Goal: Task Accomplishment & Management: Manage account settings

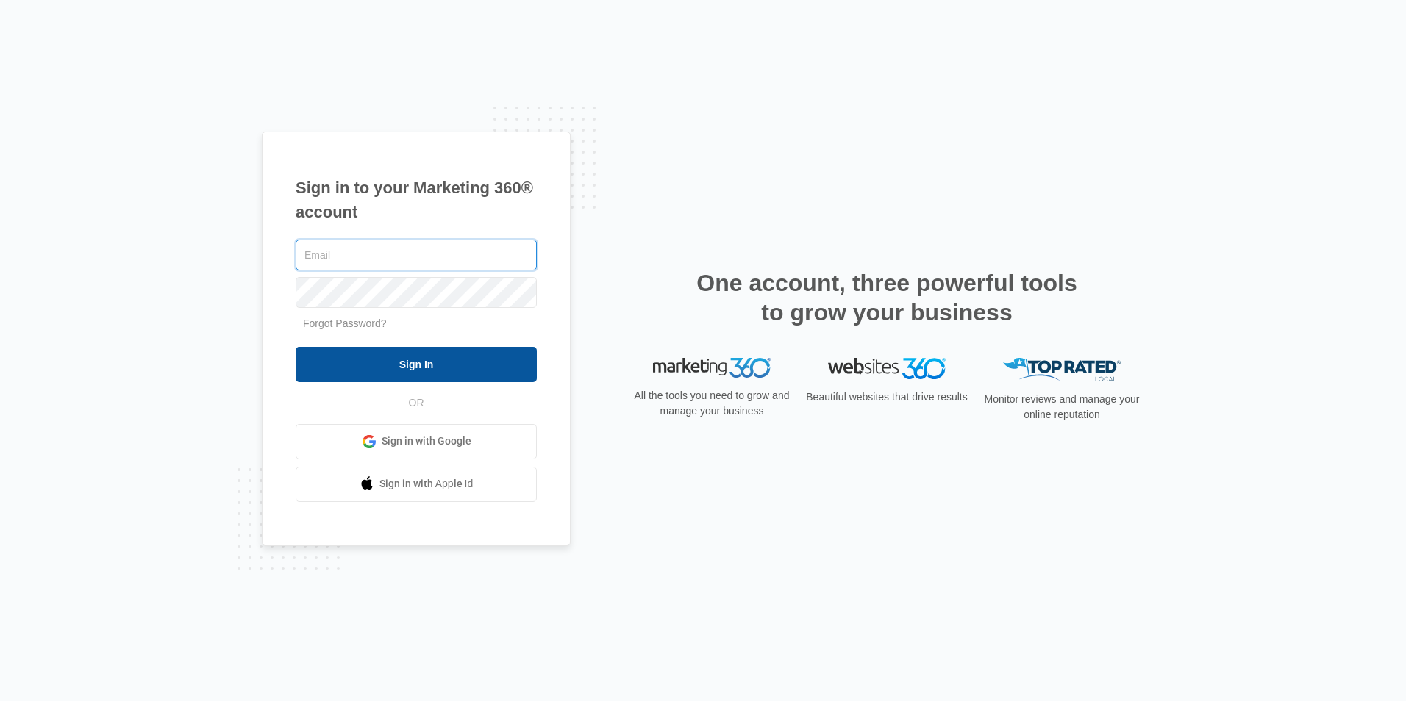
type input "[PERSON_NAME][EMAIL_ADDRESS][DOMAIN_NAME]"
click at [433, 368] on input "Sign In" at bounding box center [416, 364] width 241 height 35
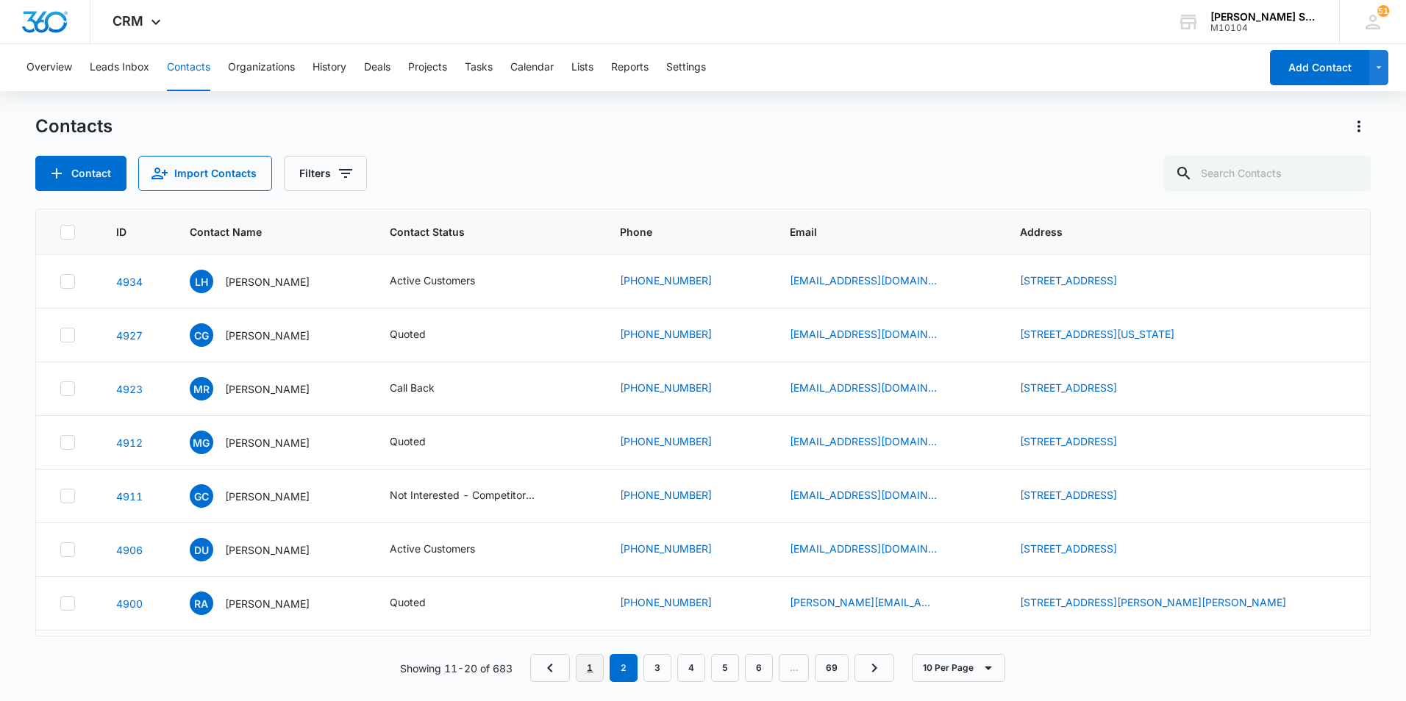
click at [601, 670] on link "1" at bounding box center [590, 668] width 28 height 28
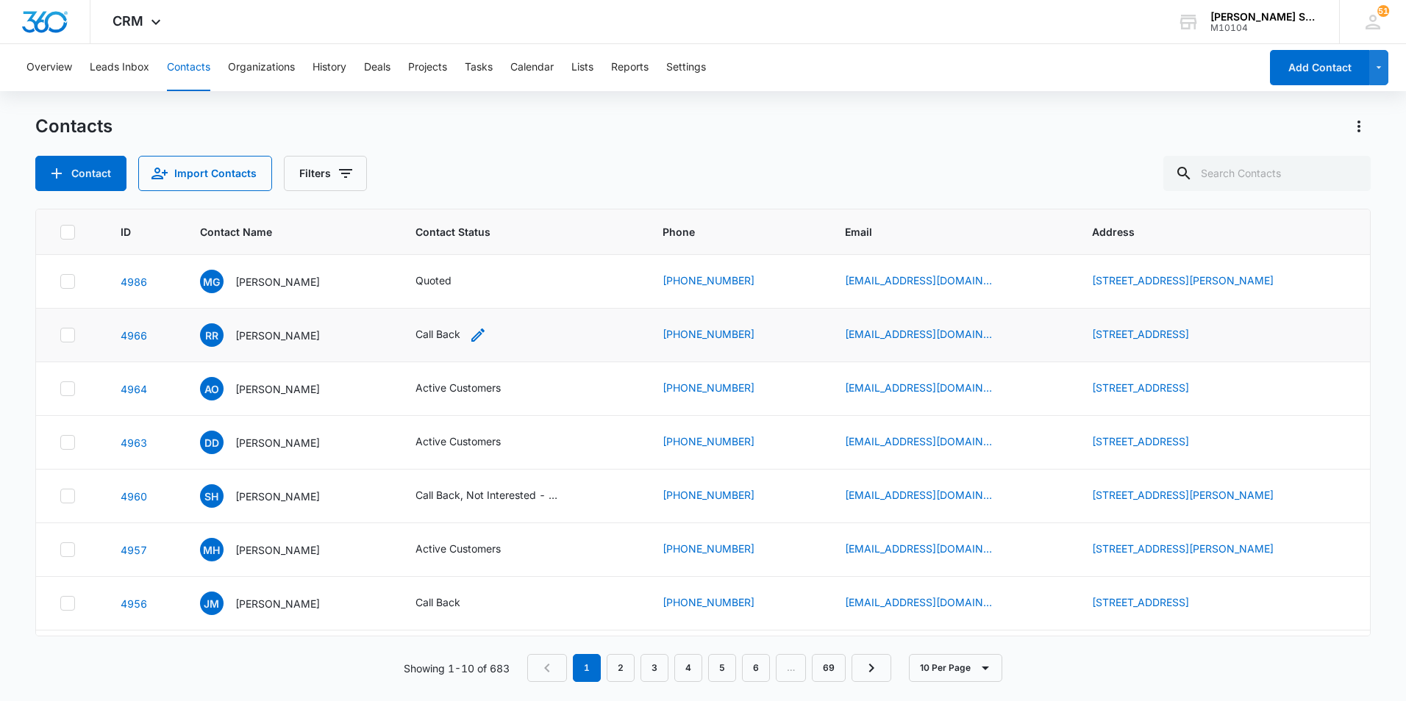
click at [448, 336] on div "Call Back" at bounding box center [437, 333] width 45 height 15
click at [646, 334] on td "Call Back Cancel Save" at bounding box center [522, 336] width 248 height 54
click at [453, 332] on div "Call Back" at bounding box center [437, 333] width 45 height 15
click at [333, 338] on div "RR [PERSON_NAME]" at bounding box center [290, 336] width 180 height 24
click at [287, 332] on p "[PERSON_NAME]" at bounding box center [277, 335] width 85 height 15
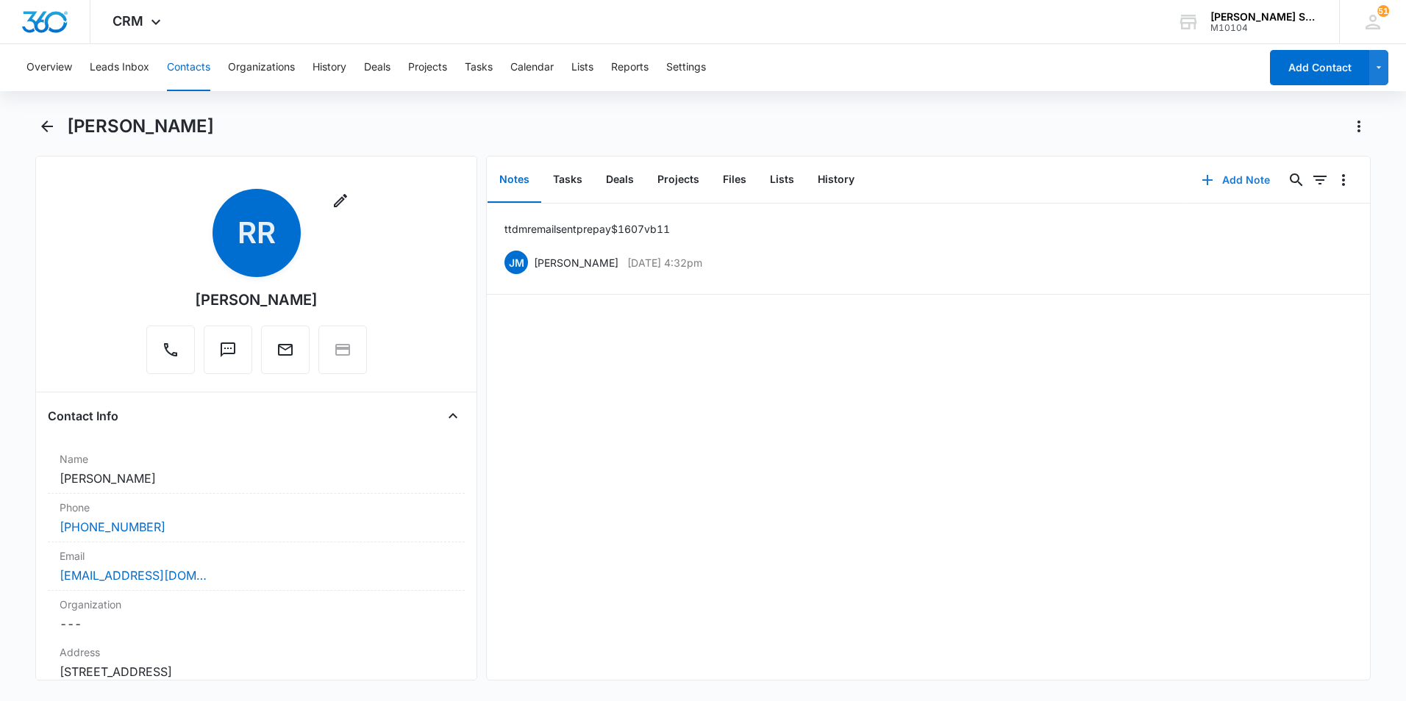
click at [1239, 176] on button "Add Note" at bounding box center [1236, 179] width 98 height 35
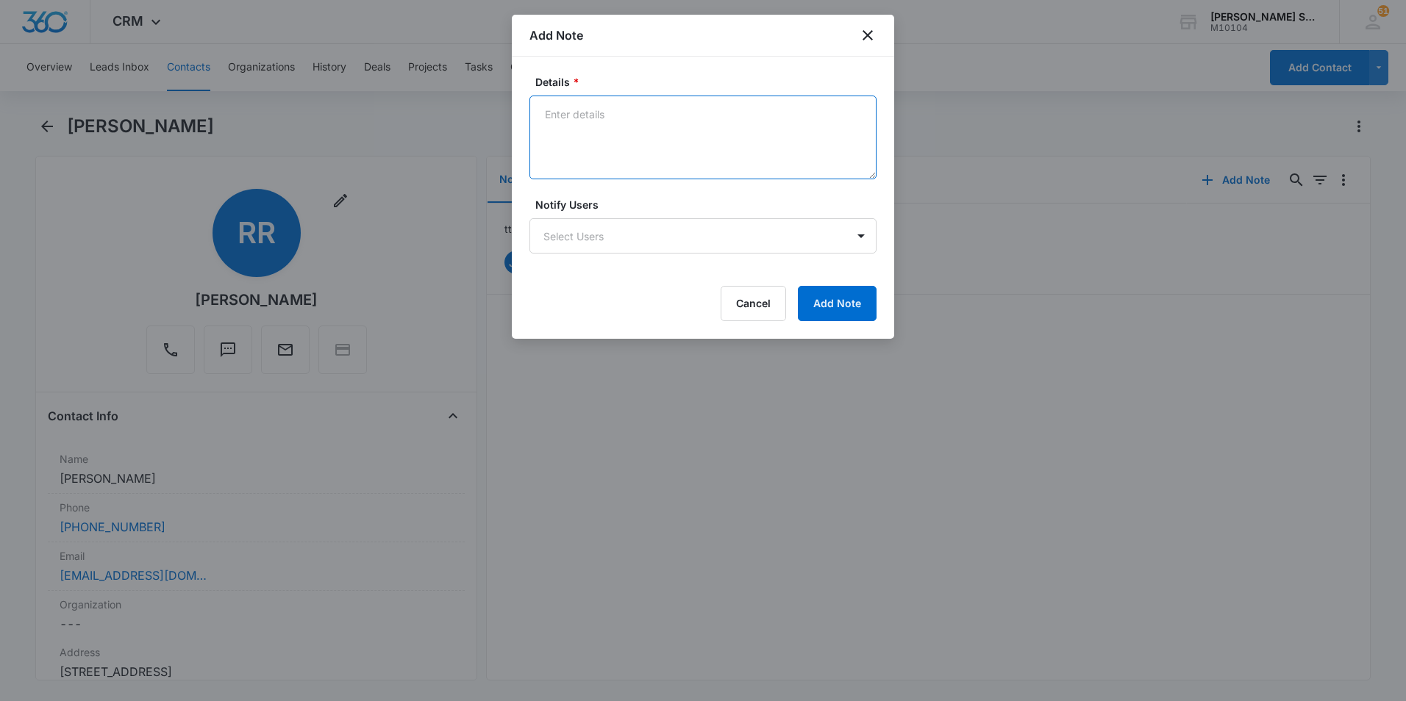
click at [609, 116] on textarea "Details *" at bounding box center [702, 138] width 347 height 84
type textarea "ttd mr 1 more quote he will follow up by 9/17 or c/b late in the day then"
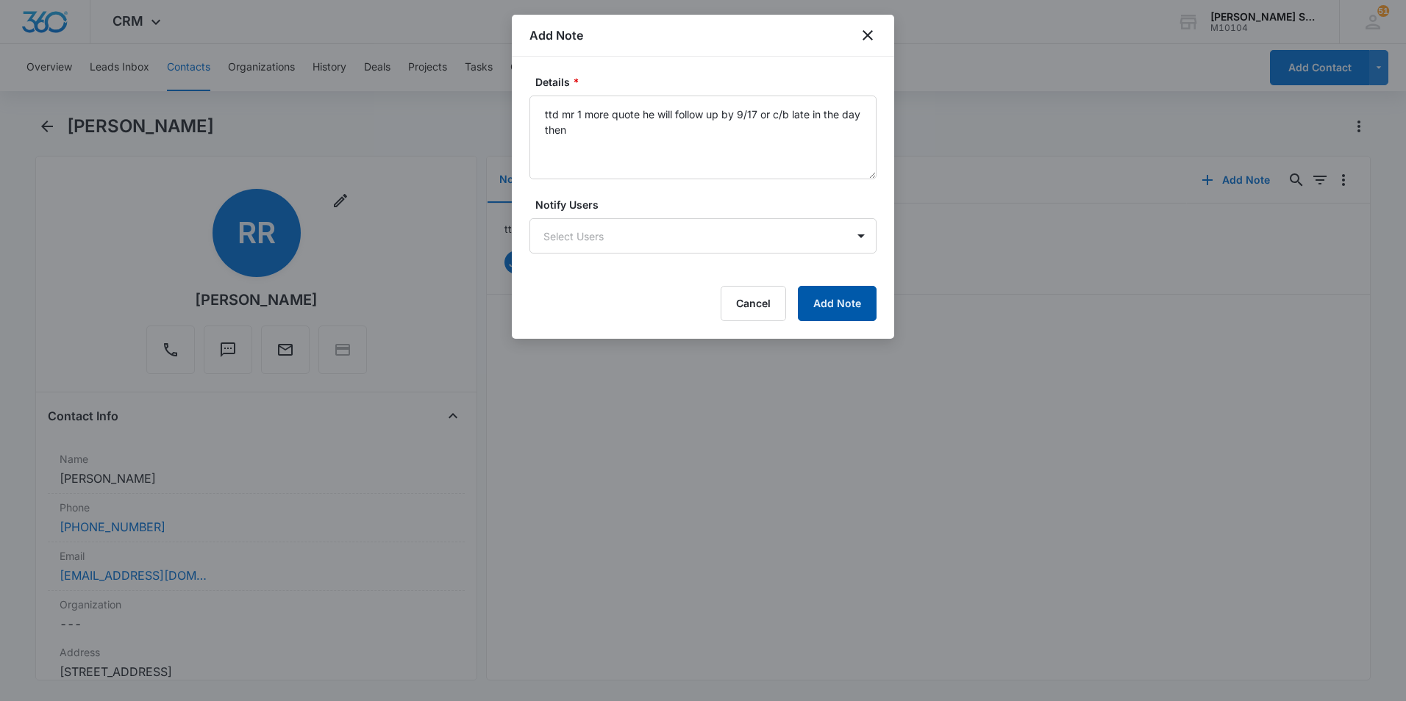
click at [825, 300] on button "Add Note" at bounding box center [837, 303] width 79 height 35
